Goal: Task Accomplishment & Management: Manage account settings

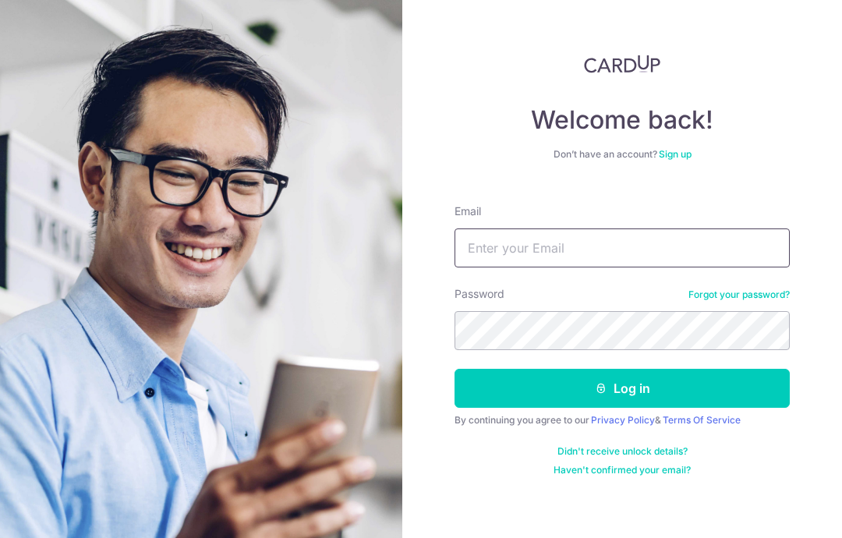
click at [724, 246] on input "Email" at bounding box center [621, 247] width 335 height 39
type input "[PERSON_NAME][EMAIL_ADDRESS][PERSON_NAME][DOMAIN_NAME]"
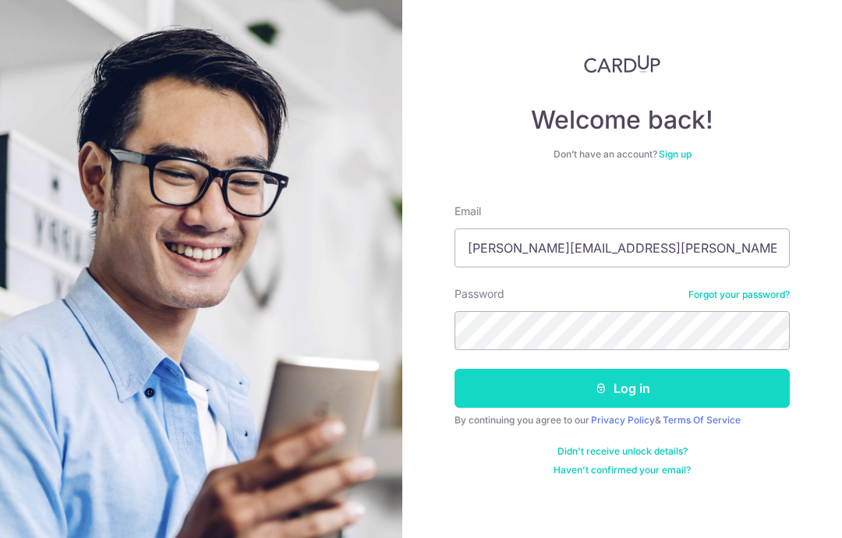
click at [743, 392] on button "Log in" at bounding box center [621, 388] width 335 height 39
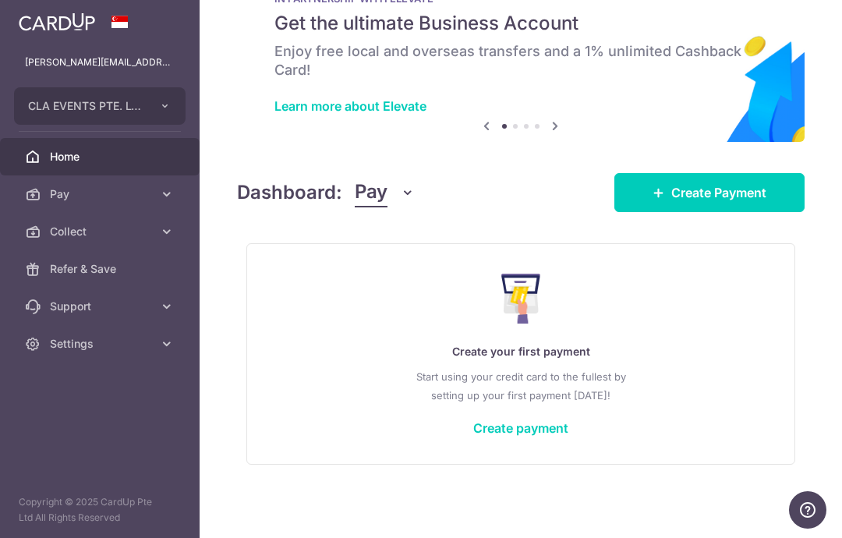
scroll to position [58, 0]
click at [0, 0] on icon "button" at bounding box center [0, 0] width 0 height 0
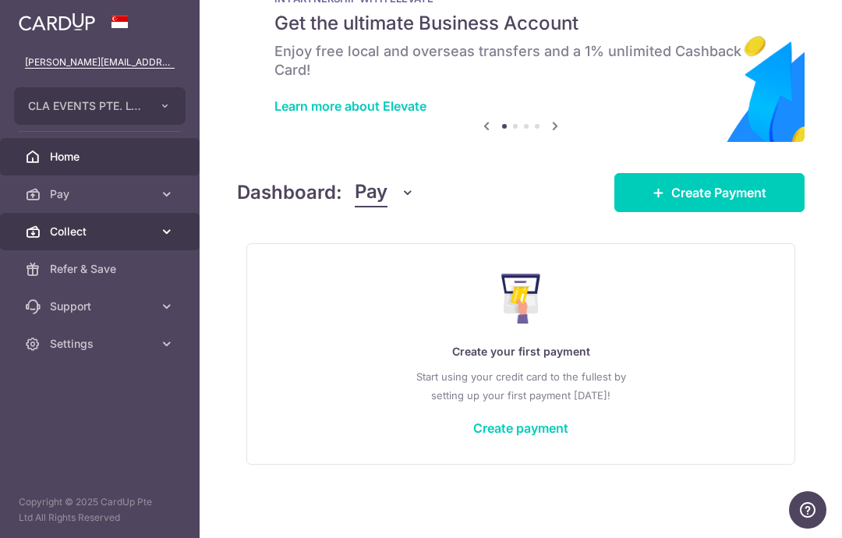
click at [72, 227] on span "Collect" at bounding box center [101, 232] width 103 height 16
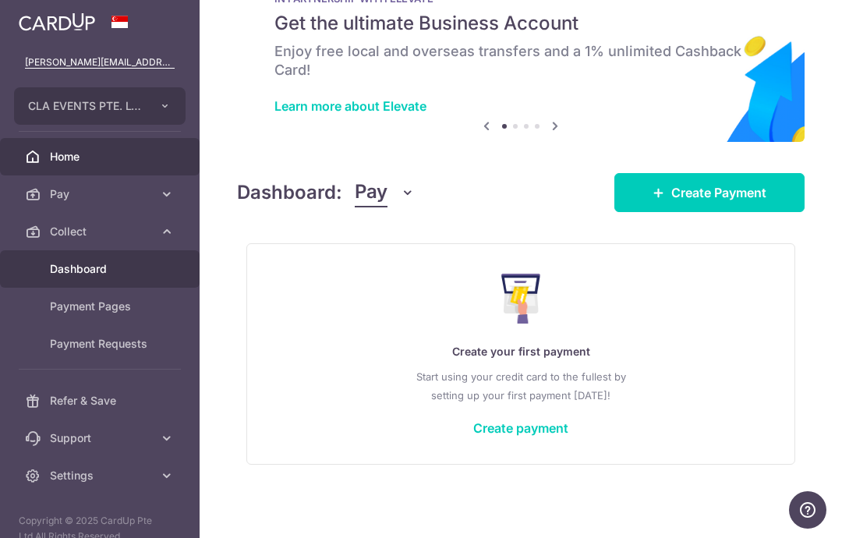
click at [65, 262] on span "Dashboard" at bounding box center [101, 269] width 103 height 16
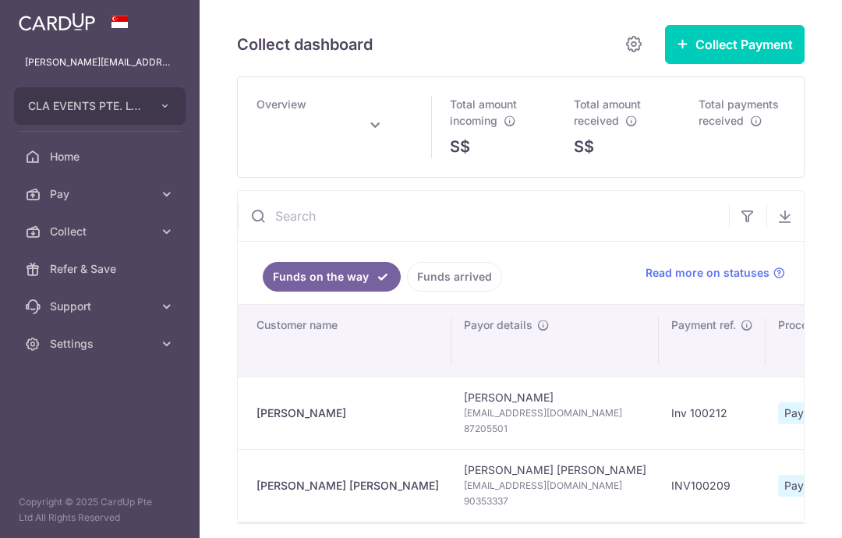
click at [238, 241] on input "text" at bounding box center [483, 216] width 491 height 50
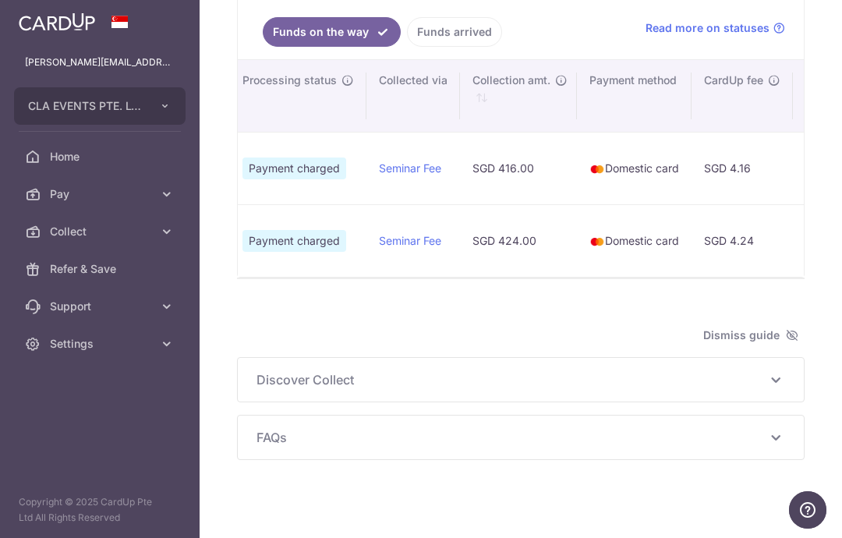
scroll to position [0, 537]
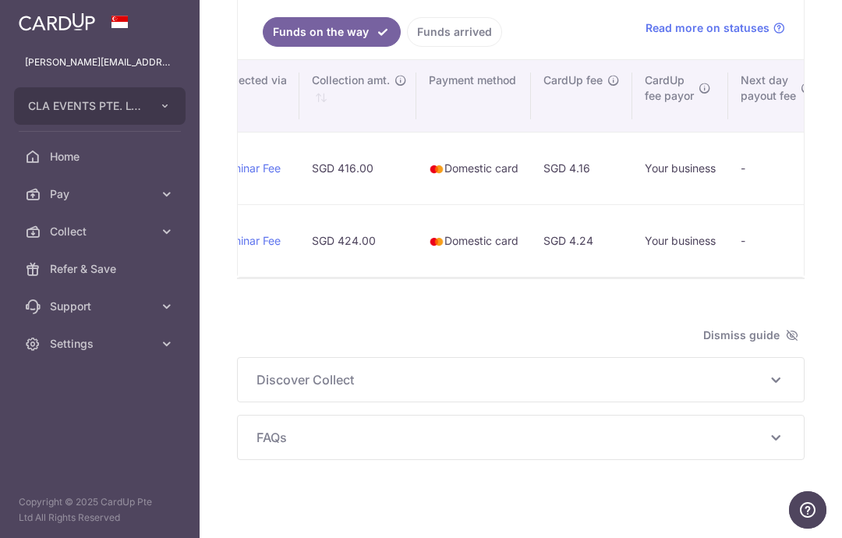
type input "[DATE]"
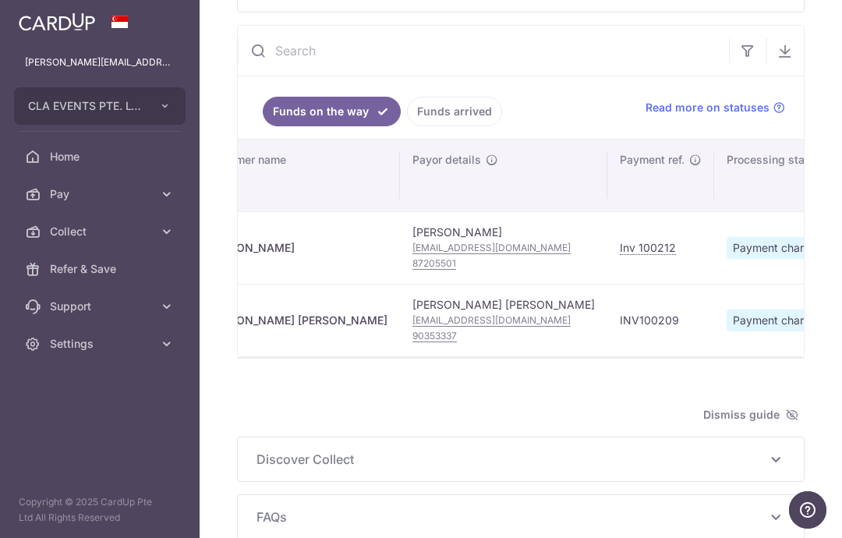
scroll to position [0, 51]
click at [407, 126] on link "Funds arrived" at bounding box center [454, 112] width 95 height 30
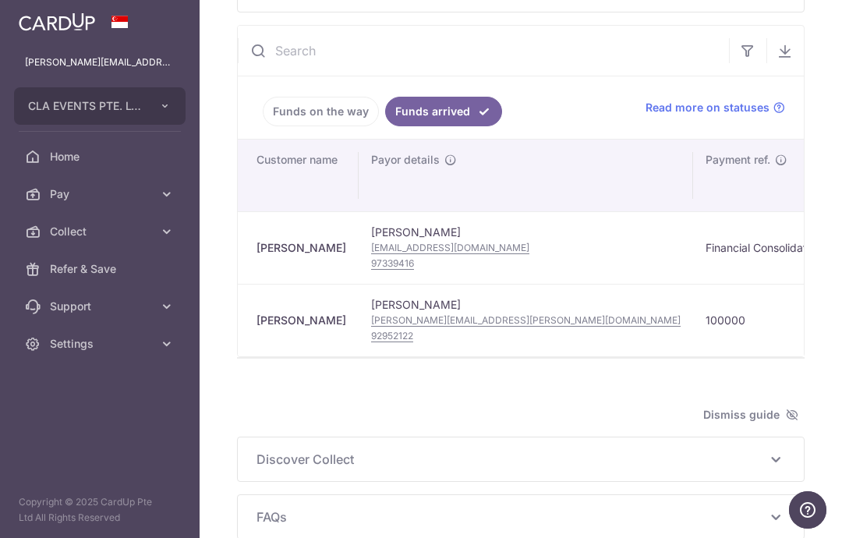
scroll to position [0, 0]
